Goal: Task Accomplishment & Management: Complete application form

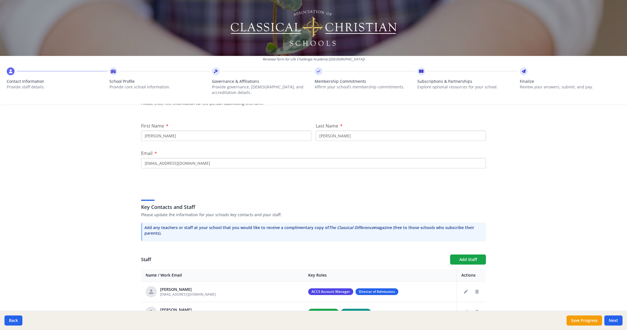
scroll to position [56, 0]
type input "C"
type input "Devin"
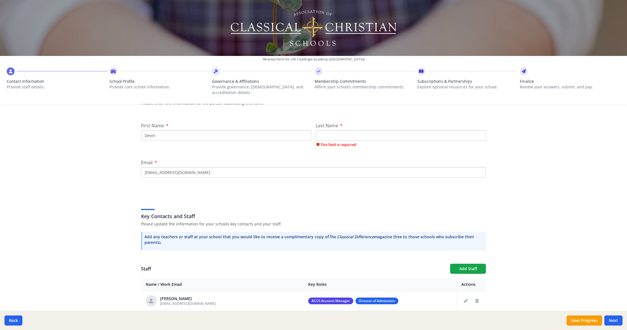
type input "D"
type input "s"
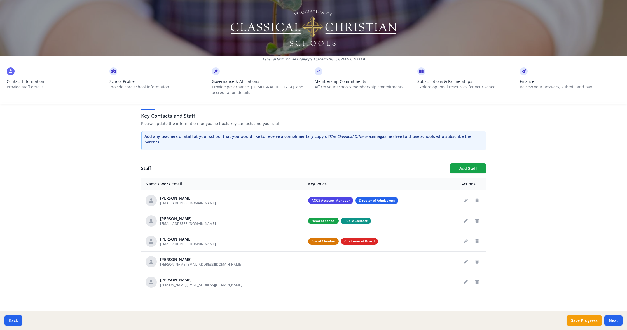
scroll to position [146, 0]
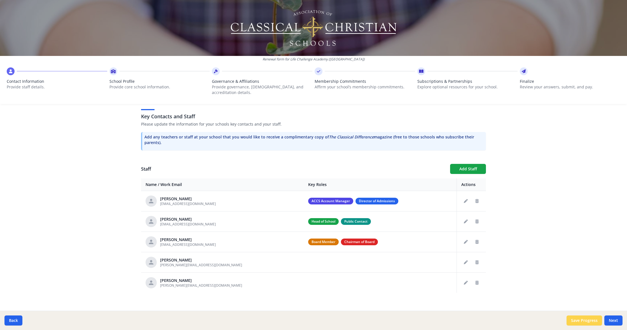
type input "[PERSON_NAME]"
click at [583, 324] on button "Save Progress" at bounding box center [584, 321] width 36 height 10
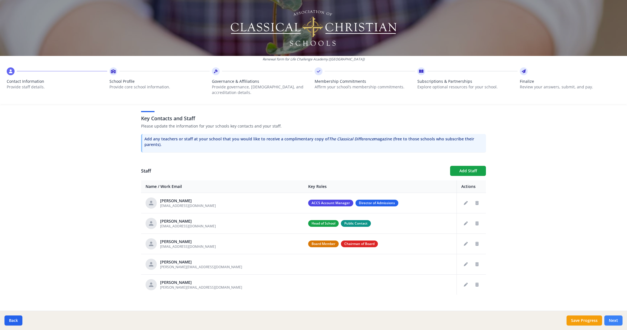
click at [613, 319] on button "Next" at bounding box center [613, 321] width 18 height 10
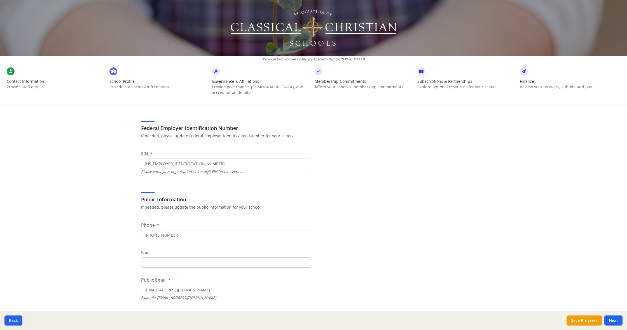
scroll to position [30, 0]
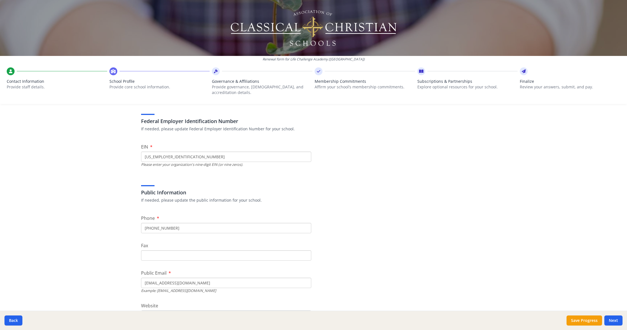
click at [186, 152] on input "[US_EMPLOYER_IDENTIFICATION_NUMBER]" at bounding box center [226, 157] width 170 height 10
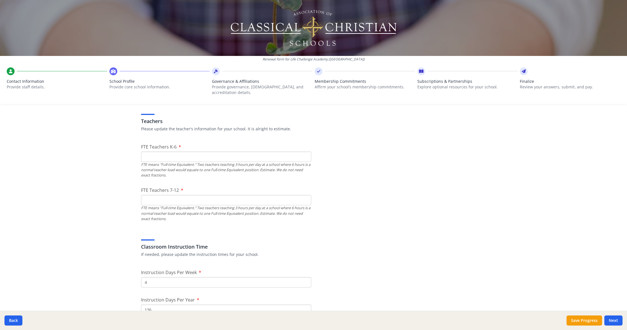
scroll to position [322, 0]
click at [295, 151] on input "FTE Teachers K-6" at bounding box center [226, 155] width 170 height 10
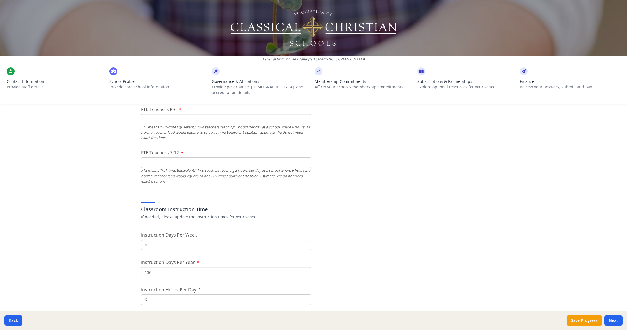
scroll to position [336, 0]
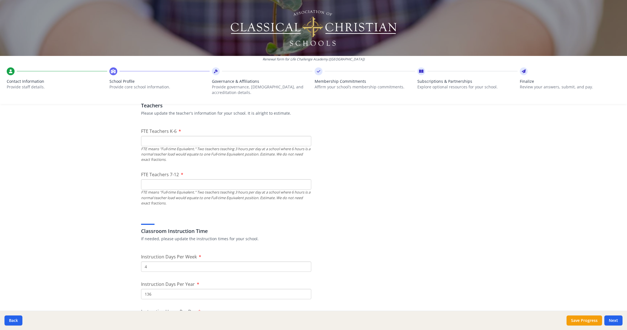
click at [305, 139] on input "FTE Teachers K-6" at bounding box center [226, 141] width 170 height 10
click at [304, 137] on input "0" at bounding box center [226, 141] width 170 height 10
type input "1"
click at [306, 136] on input "1" at bounding box center [226, 141] width 170 height 10
click at [311, 136] on input "1" at bounding box center [226, 141] width 170 height 10
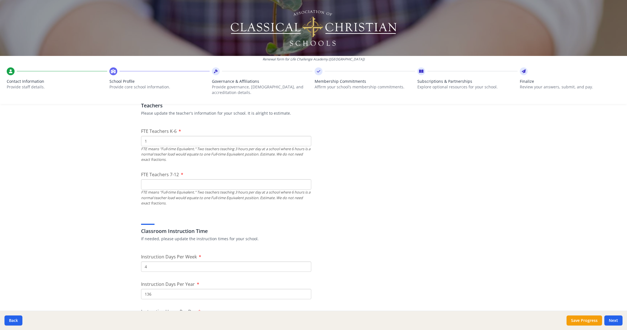
click at [150, 136] on input "1" at bounding box center [226, 141] width 170 height 10
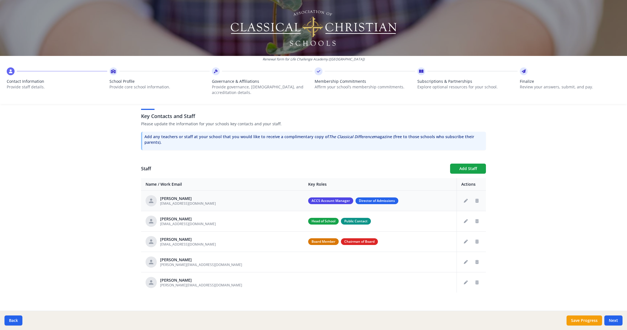
scroll to position [146, 0]
click at [617, 322] on button "Next" at bounding box center [613, 321] width 18 height 10
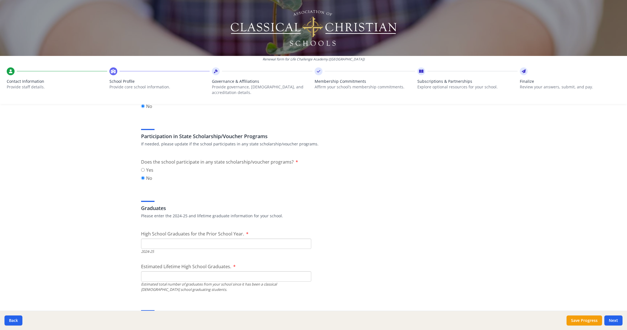
scroll to position [697, 0]
click at [306, 238] on input "0" at bounding box center [226, 243] width 170 height 10
drag, startPoint x: 307, startPoint y: 235, endPoint x: 302, endPoint y: 236, distance: 5.5
click at [306, 238] on input "1" at bounding box center [226, 243] width 170 height 10
click at [305, 238] on input "2" at bounding box center [226, 243] width 170 height 10
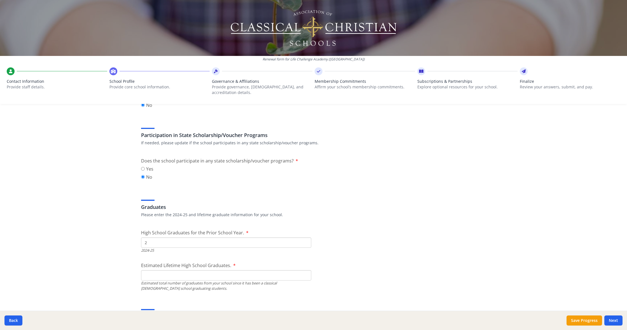
scroll to position [698, 0]
click at [306, 237] on input "3" at bounding box center [226, 242] width 170 height 10
type input "4"
click at [306, 237] on input "4" at bounding box center [226, 242] width 170 height 10
click at [304, 270] on input "1" at bounding box center [226, 275] width 170 height 10
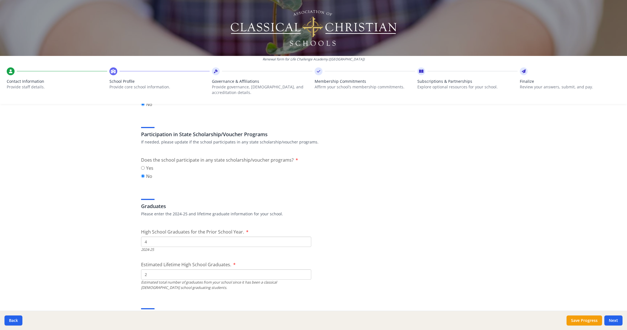
click at [304, 270] on input "2" at bounding box center [226, 275] width 170 height 10
click at [303, 270] on input "2" at bounding box center [226, 275] width 170 height 10
click at [304, 270] on input "3" at bounding box center [226, 275] width 170 height 10
click at [306, 270] on input "3" at bounding box center [226, 275] width 170 height 10
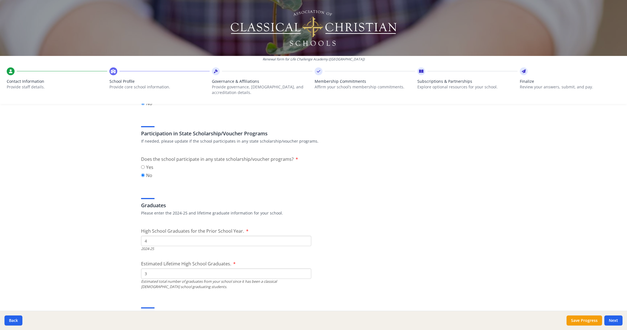
type input "4"
click at [306, 269] on input "4" at bounding box center [226, 274] width 170 height 10
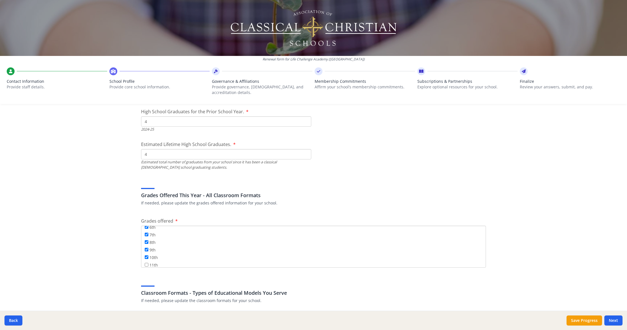
scroll to position [57, 0]
click at [147, 263] on input "11th" at bounding box center [147, 265] width 4 height 4
checkbox input "true"
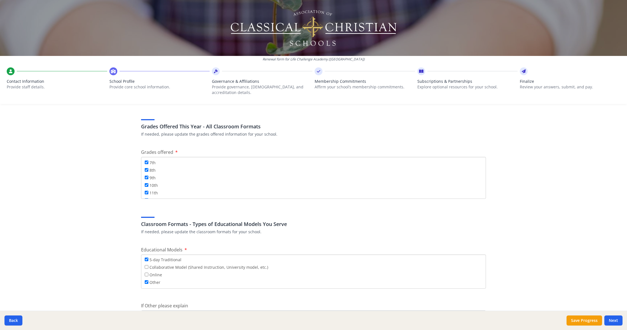
scroll to position [889, 0]
click at [147, 197] on input "12th" at bounding box center [147, 199] width 4 height 4
checkbox input "false"
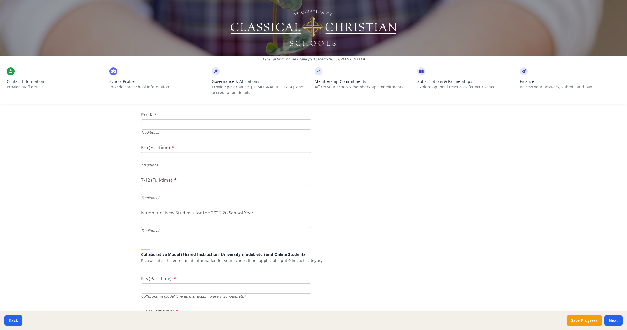
scroll to position [1196, 0]
click at [246, 188] on input "7-12 (Full-time)" at bounding box center [226, 193] width 170 height 10
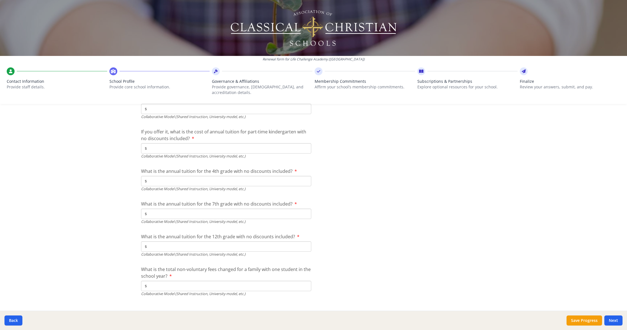
scroll to position [1778, 0]
click at [614, 316] on button "Next" at bounding box center [613, 321] width 18 height 10
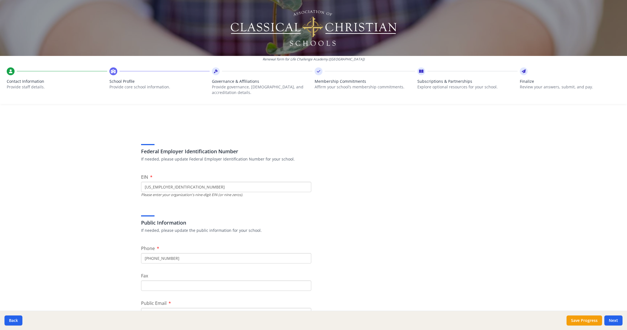
scroll to position [0, 0]
